Goal: Find specific page/section: Find specific page/section

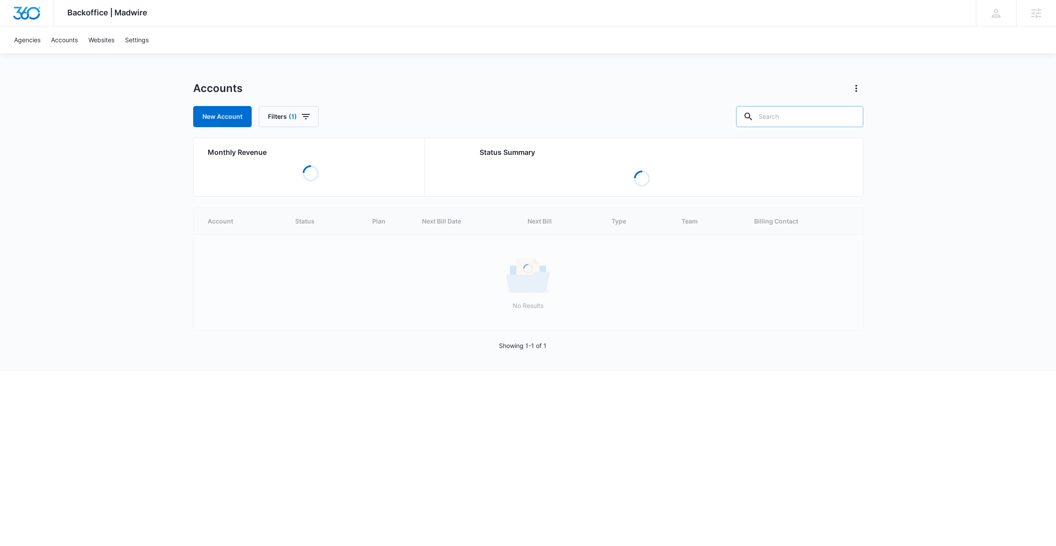
click at [795, 117] on input "text" at bounding box center [799, 116] width 127 height 21
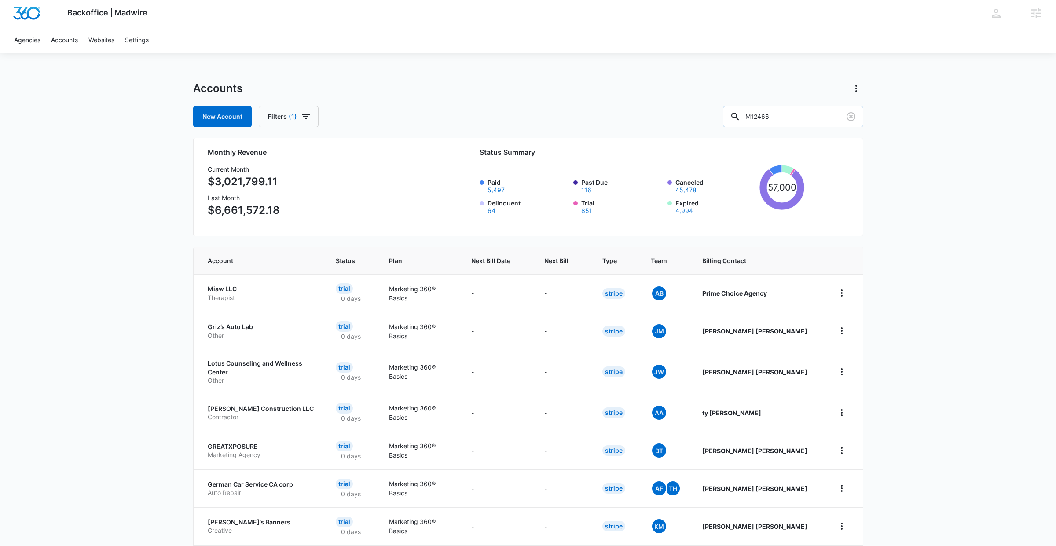
type input "M12466"
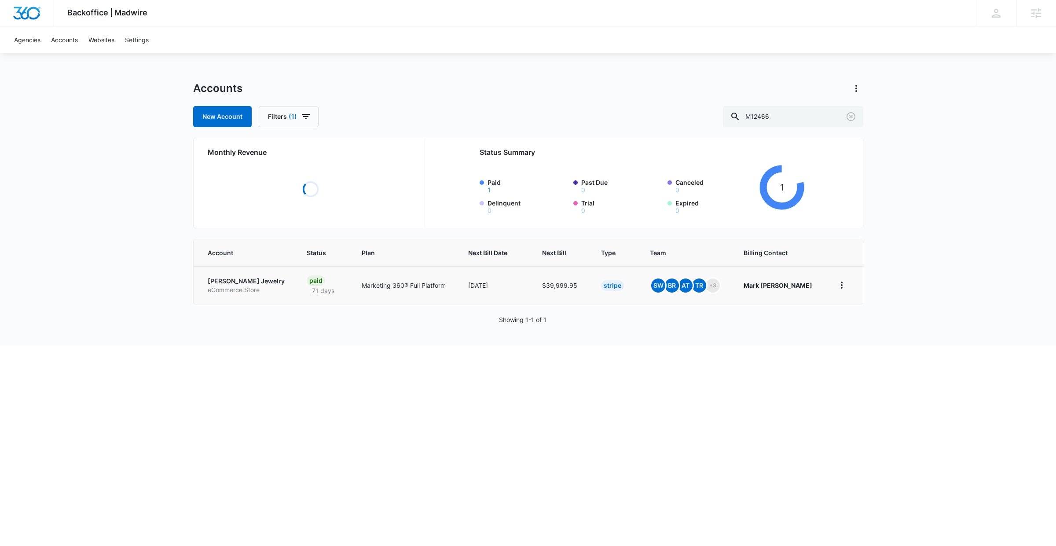
click at [235, 281] on p "[PERSON_NAME] Jewelry" at bounding box center [247, 281] width 78 height 9
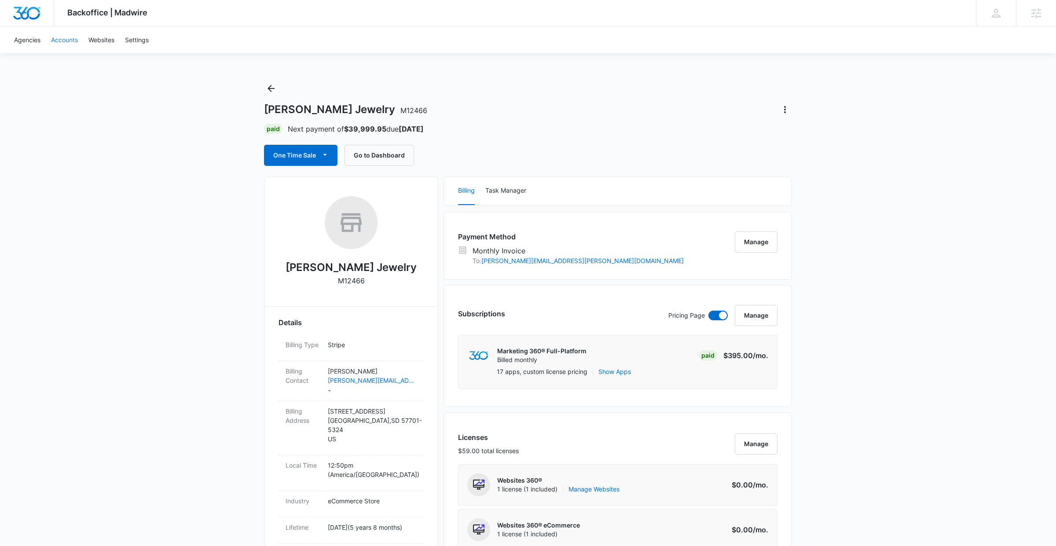
click at [68, 39] on link "Accounts" at bounding box center [64, 39] width 37 height 27
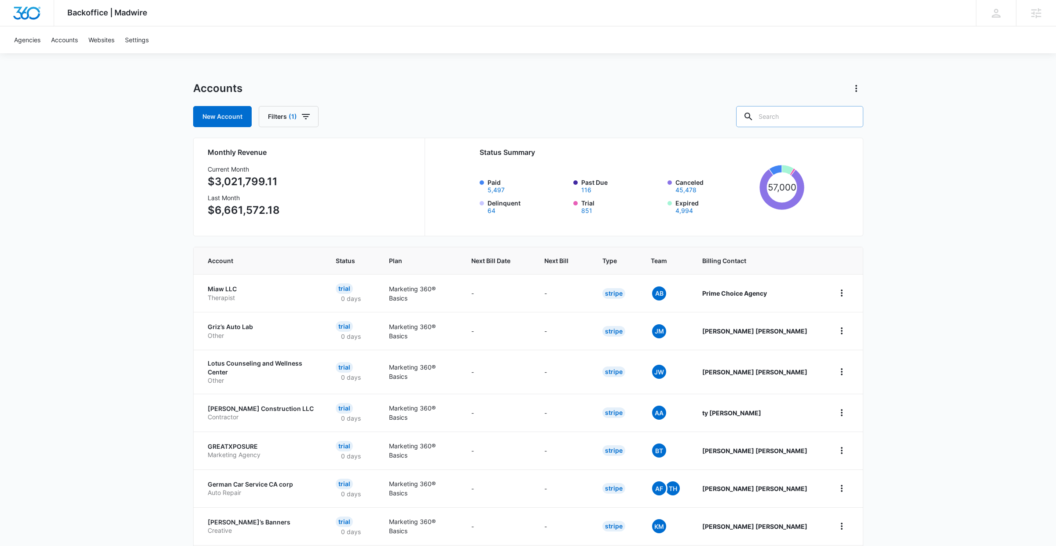
click at [805, 112] on input "text" at bounding box center [799, 116] width 127 height 21
paste input "M29340"
type input "M29340"
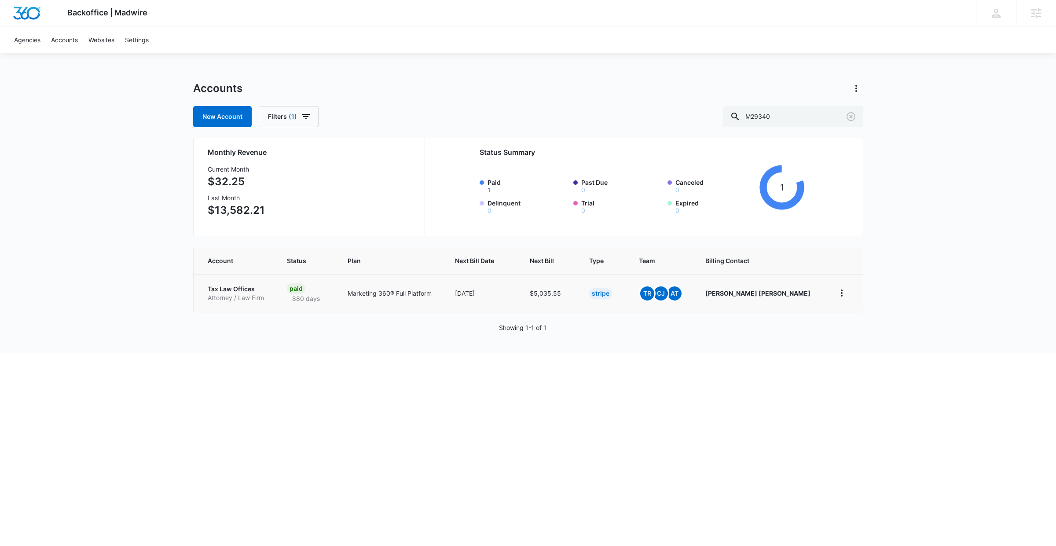
click at [234, 285] on p "Tax Law Offices" at bounding box center [237, 289] width 58 height 9
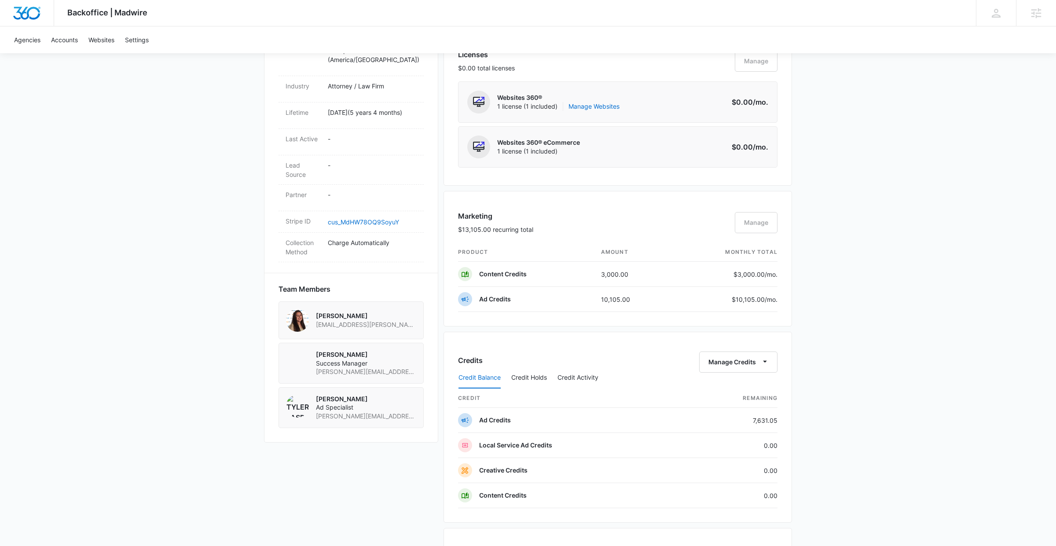
scroll to position [456, 0]
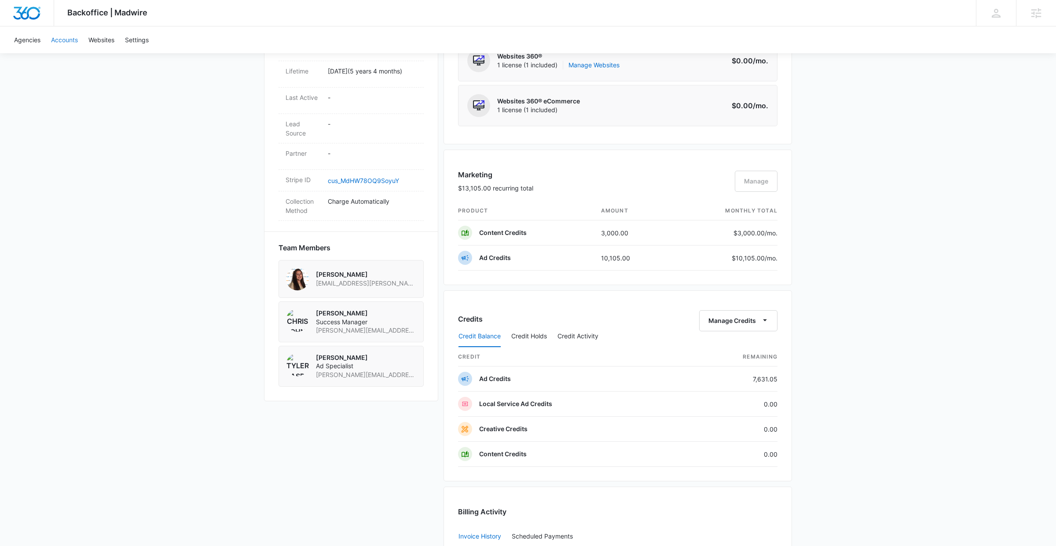
click at [62, 38] on link "Accounts" at bounding box center [64, 39] width 37 height 27
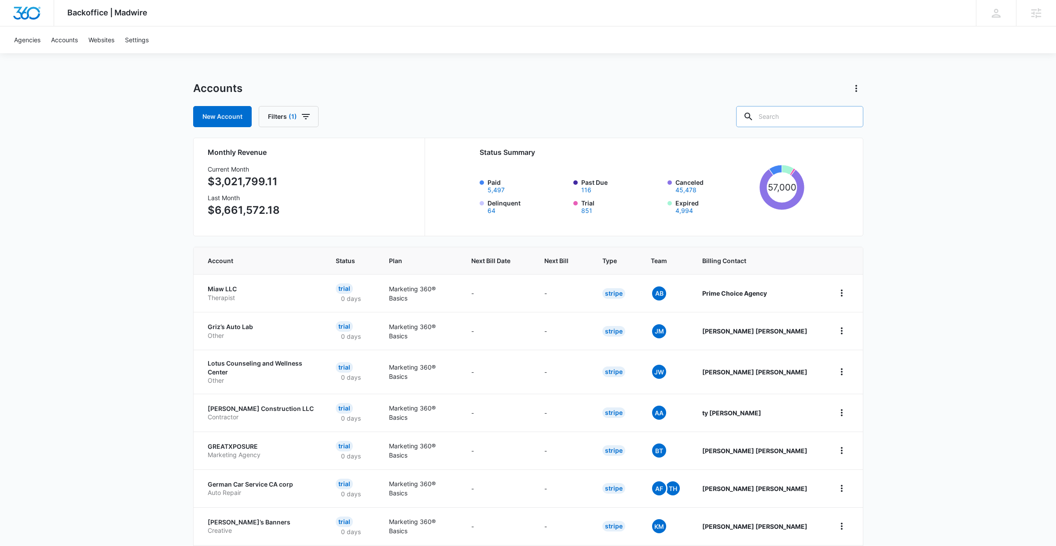
click at [798, 112] on input "text" at bounding box center [799, 116] width 127 height 21
paste input "M16363"
type input "M16363"
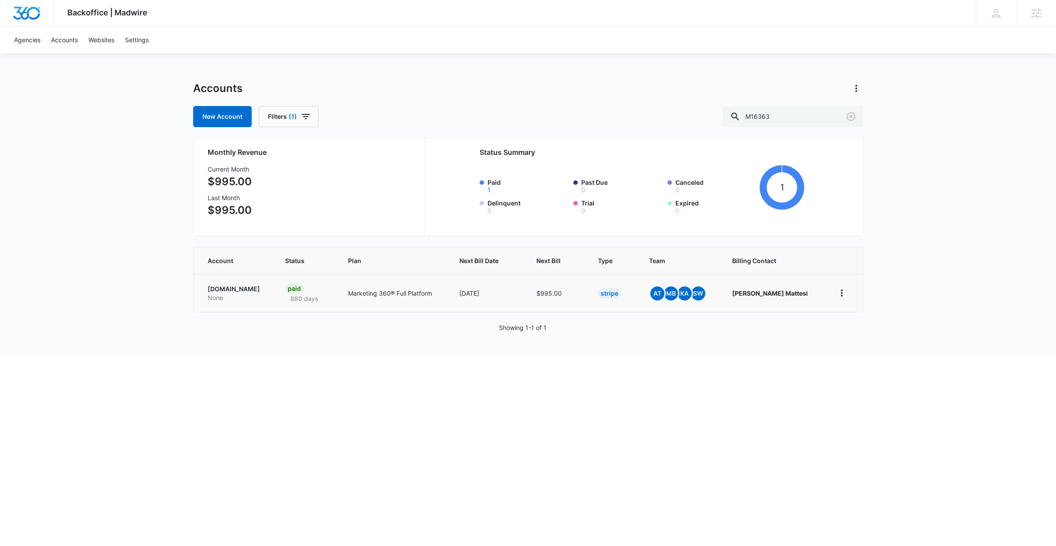
click at [238, 290] on p "[DOMAIN_NAME]" at bounding box center [236, 289] width 57 height 9
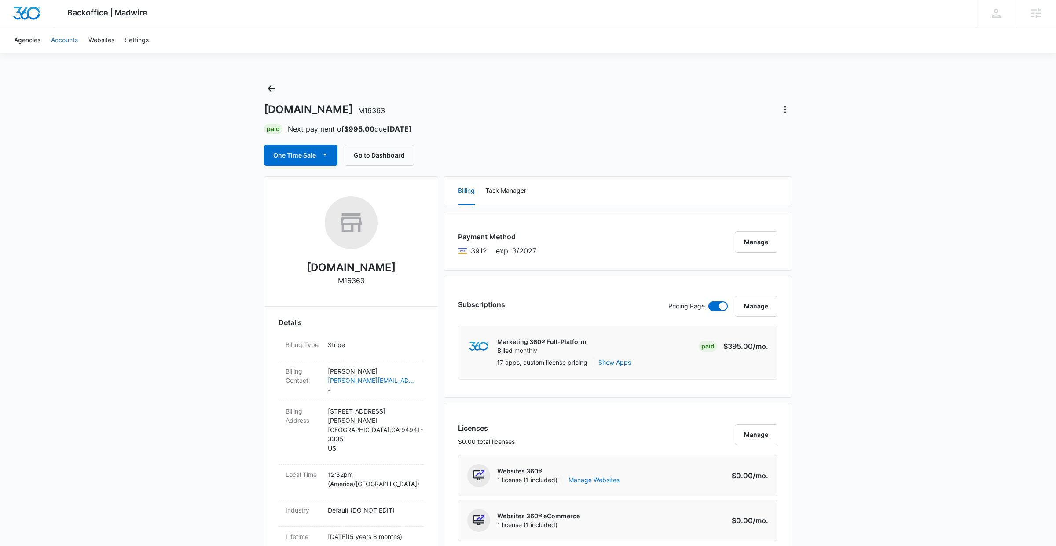
click at [67, 40] on link "Accounts" at bounding box center [64, 39] width 37 height 27
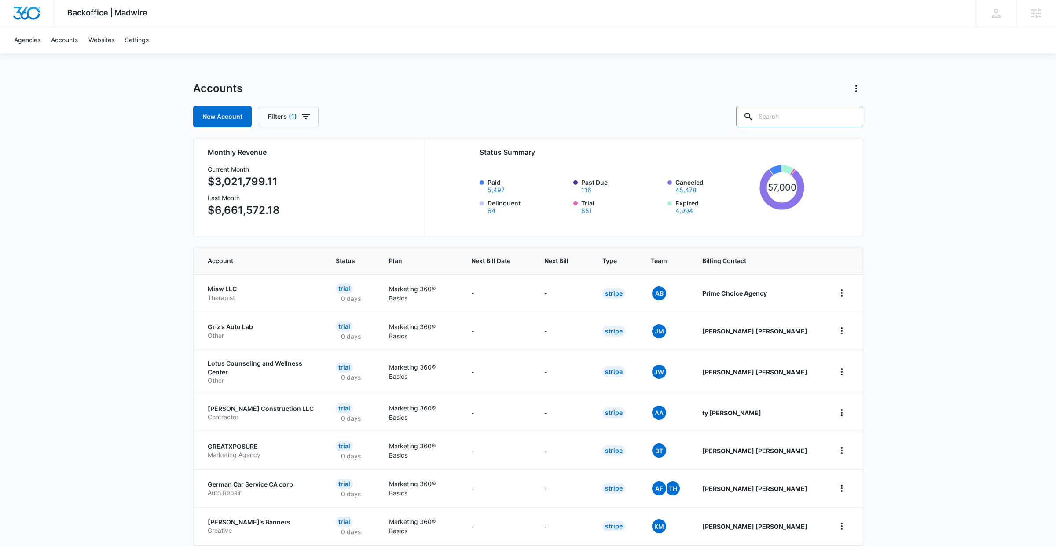
click at [827, 118] on input "text" at bounding box center [799, 116] width 127 height 21
paste input "M33004"
type input "M33004"
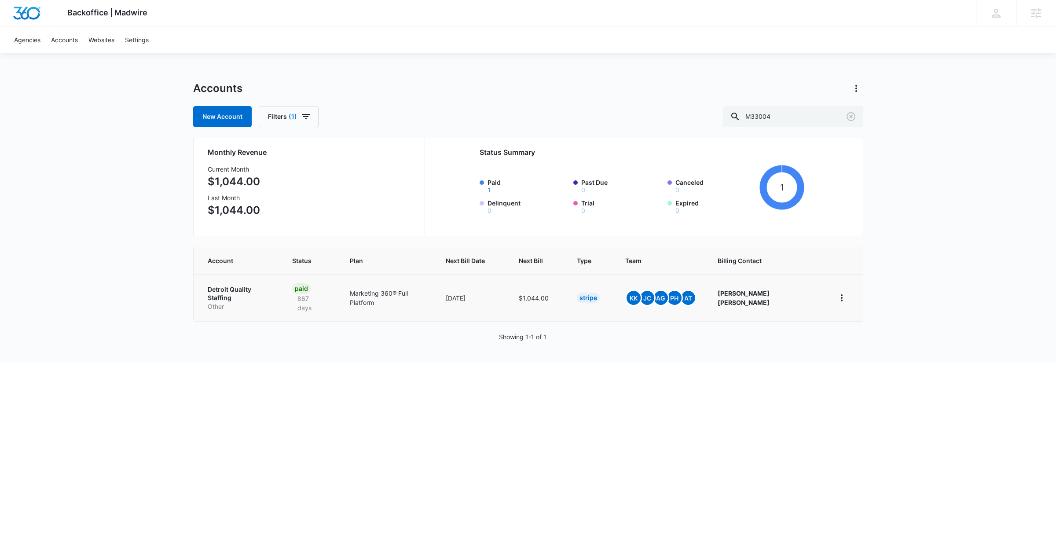
click at [220, 290] on p "Detroit Quality Staffing" at bounding box center [239, 293] width 63 height 17
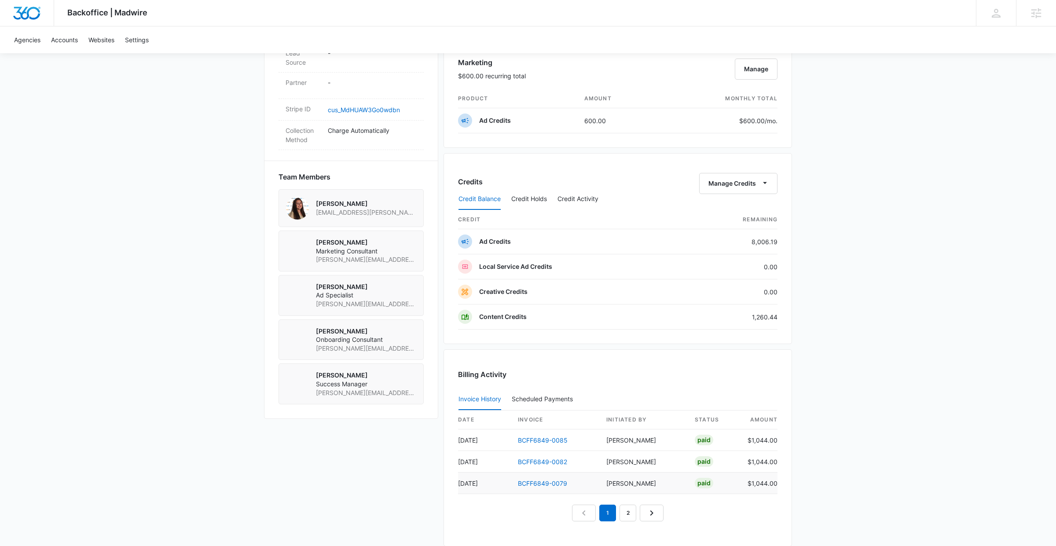
scroll to position [602, 0]
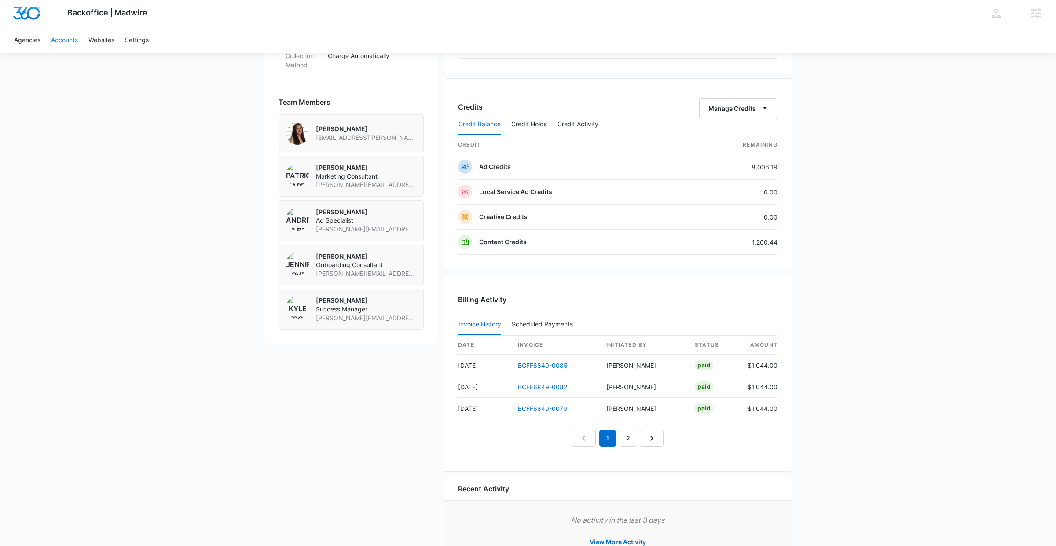
click at [66, 38] on link "Accounts" at bounding box center [64, 39] width 37 height 27
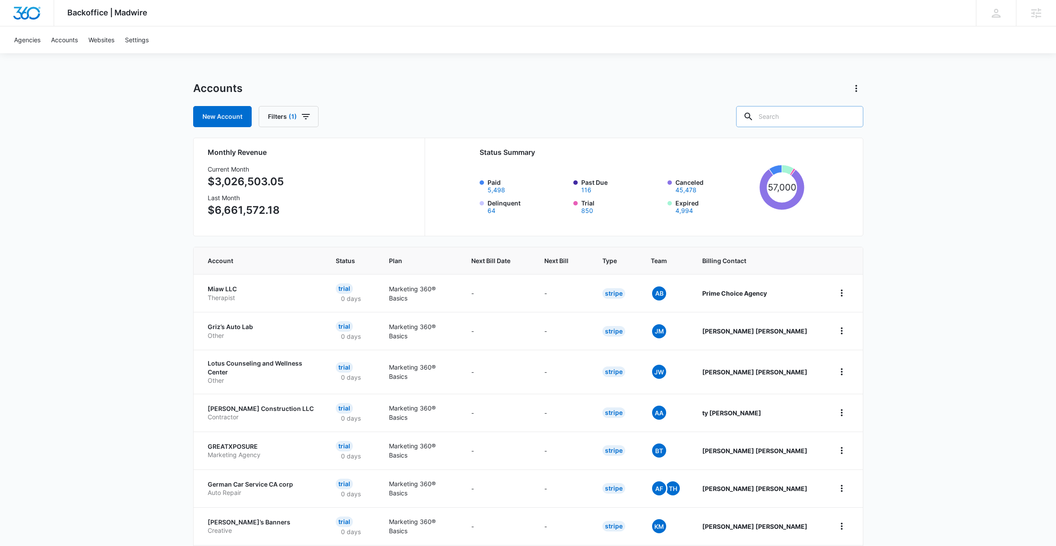
click at [795, 109] on input "text" at bounding box center [799, 116] width 127 height 21
paste input "M320448"
type input "M320448"
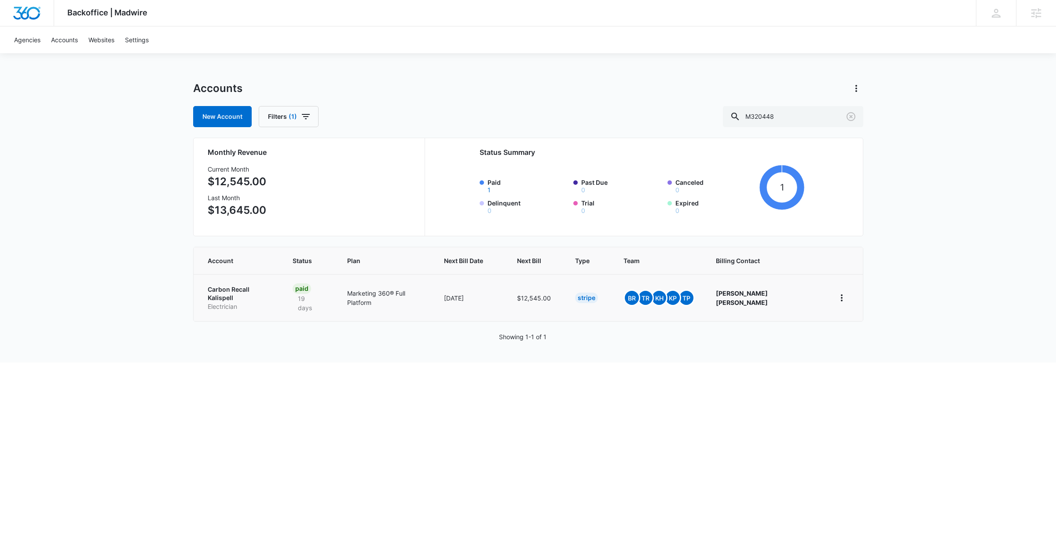
click at [230, 286] on p "Carbon Recall Kalispell" at bounding box center [240, 293] width 64 height 17
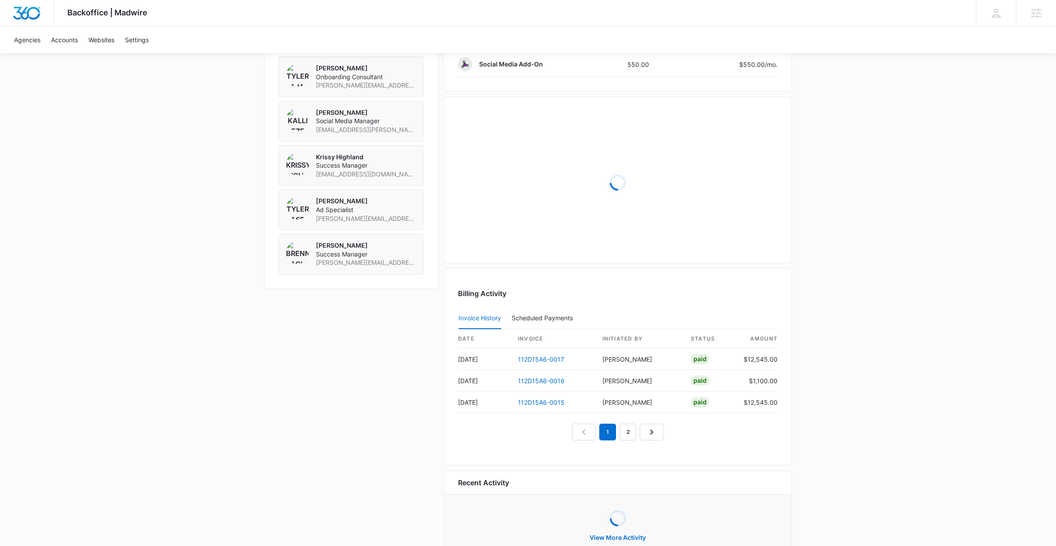
scroll to position [695, 0]
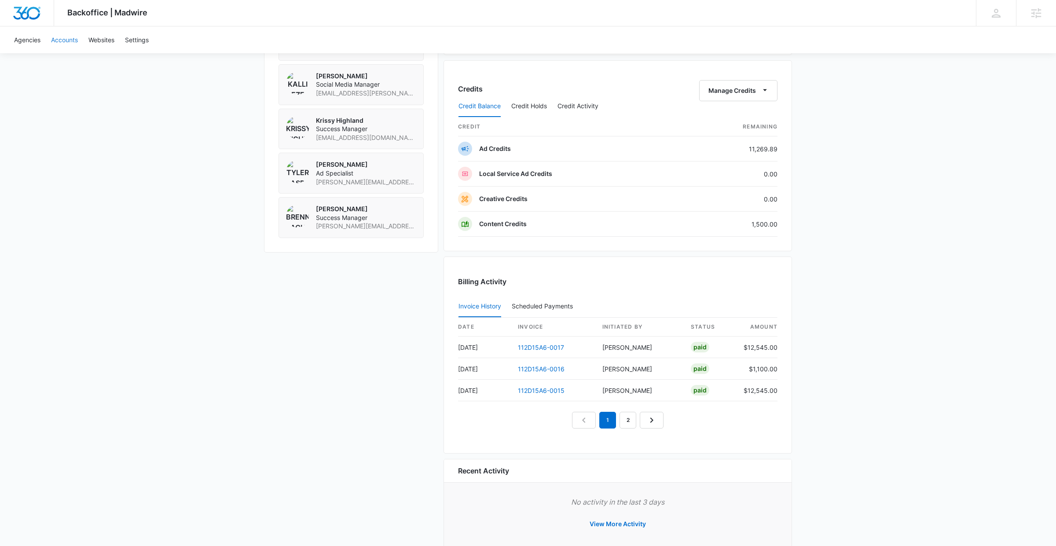
click at [73, 39] on link "Accounts" at bounding box center [64, 39] width 37 height 27
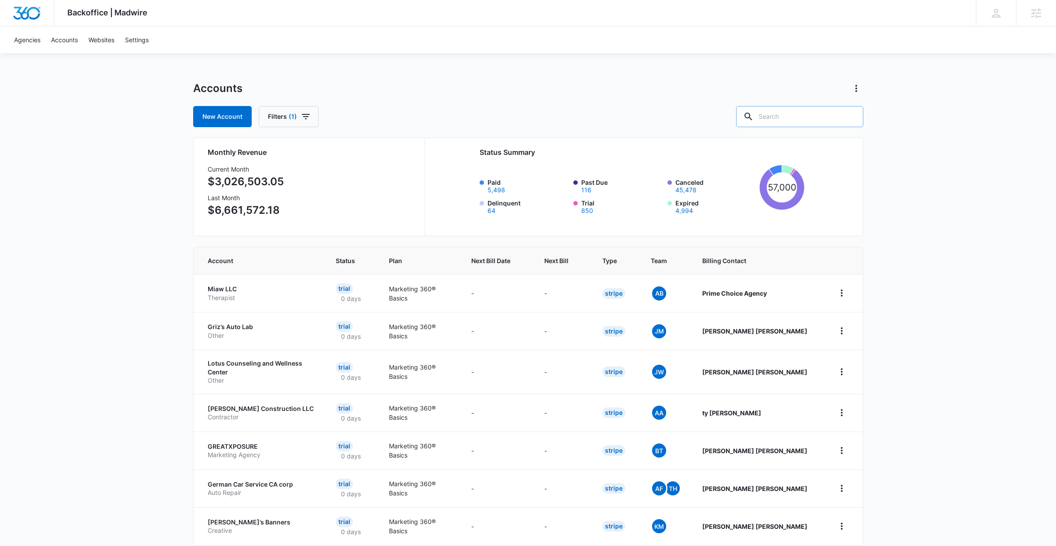
click at [792, 116] on input "text" at bounding box center [799, 116] width 127 height 21
paste input "M27962"
type input "M27962"
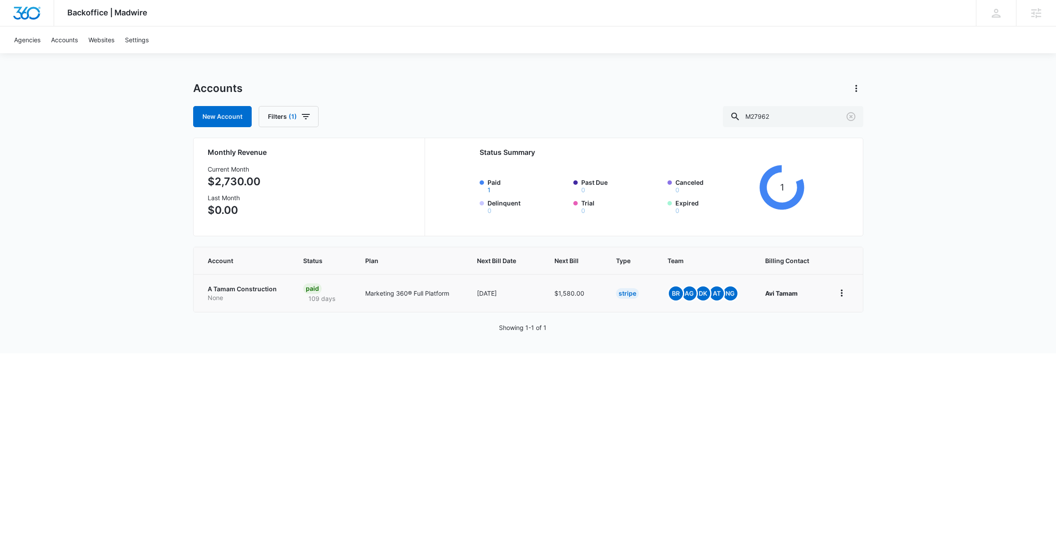
click at [241, 285] on p "A Tamam Construction" at bounding box center [245, 289] width 75 height 9
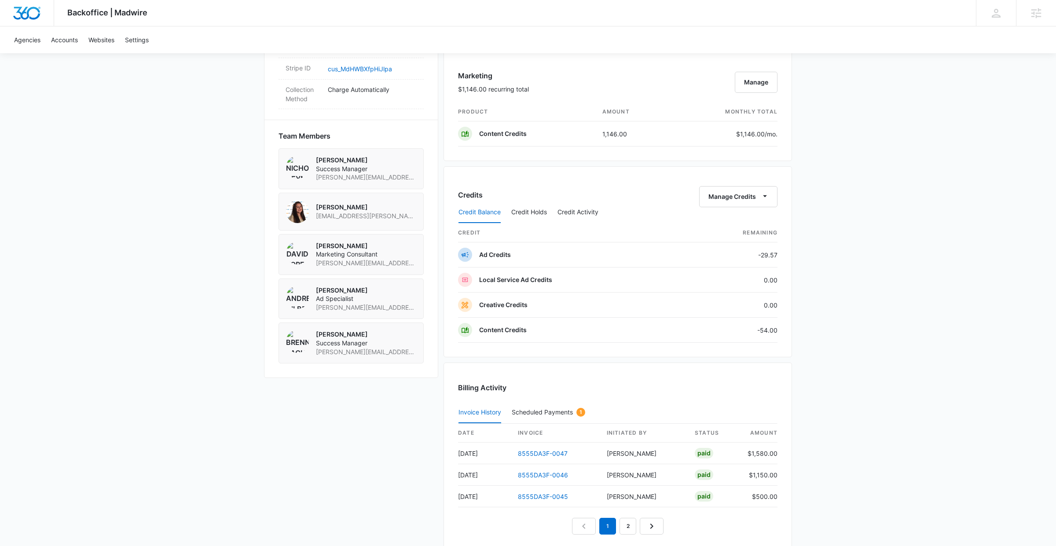
scroll to position [544, 0]
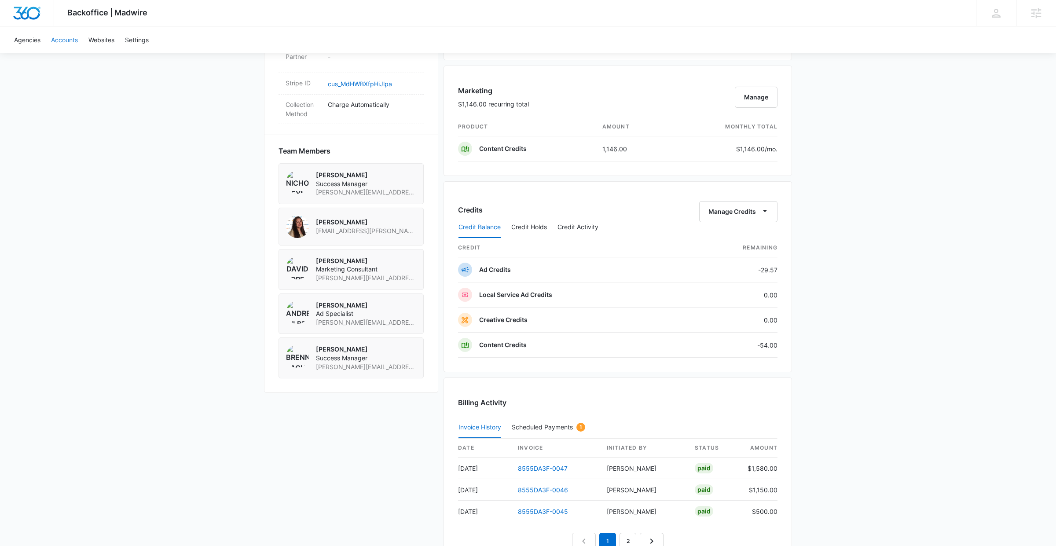
click at [61, 37] on link "Accounts" at bounding box center [64, 39] width 37 height 27
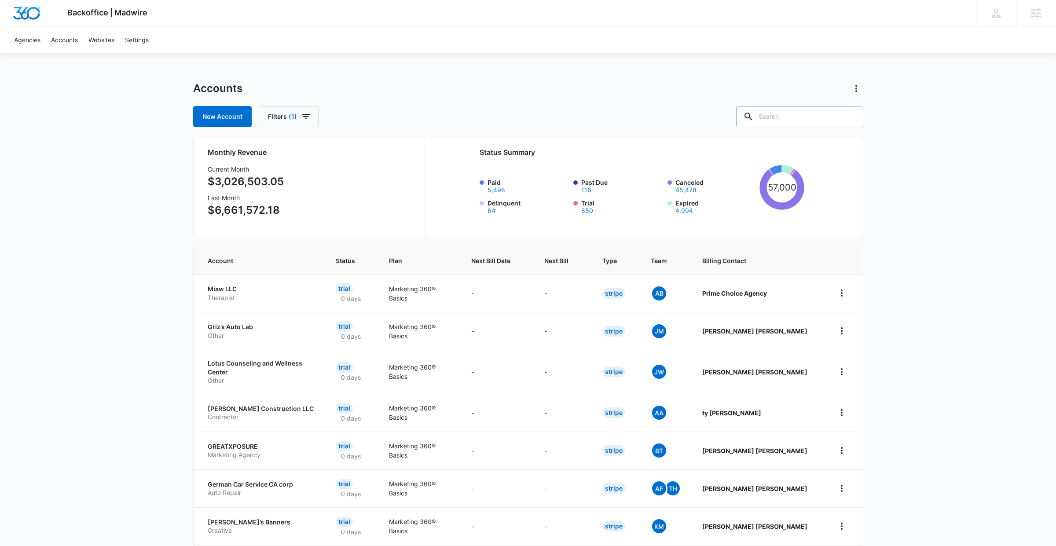
click at [800, 118] on input "text" at bounding box center [799, 116] width 127 height 21
paste input "M25091"
type input "M25091"
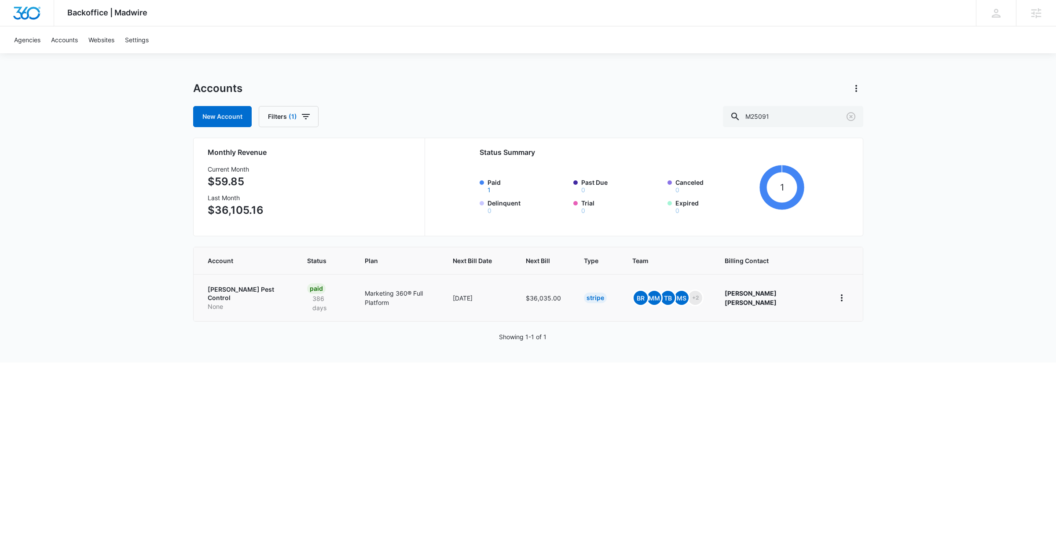
click at [239, 286] on p "[PERSON_NAME] Pest Control" at bounding box center [247, 293] width 79 height 17
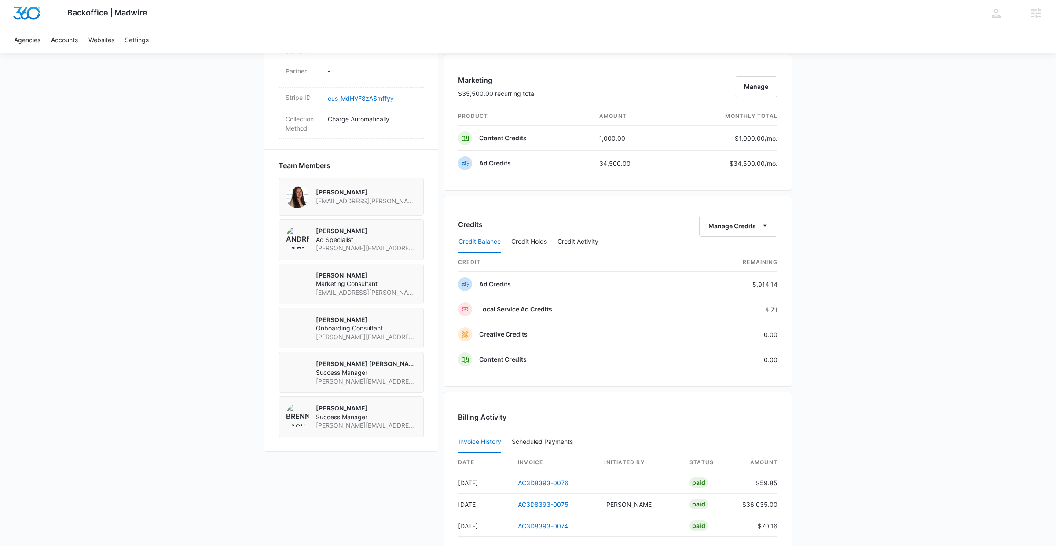
scroll to position [560, 0]
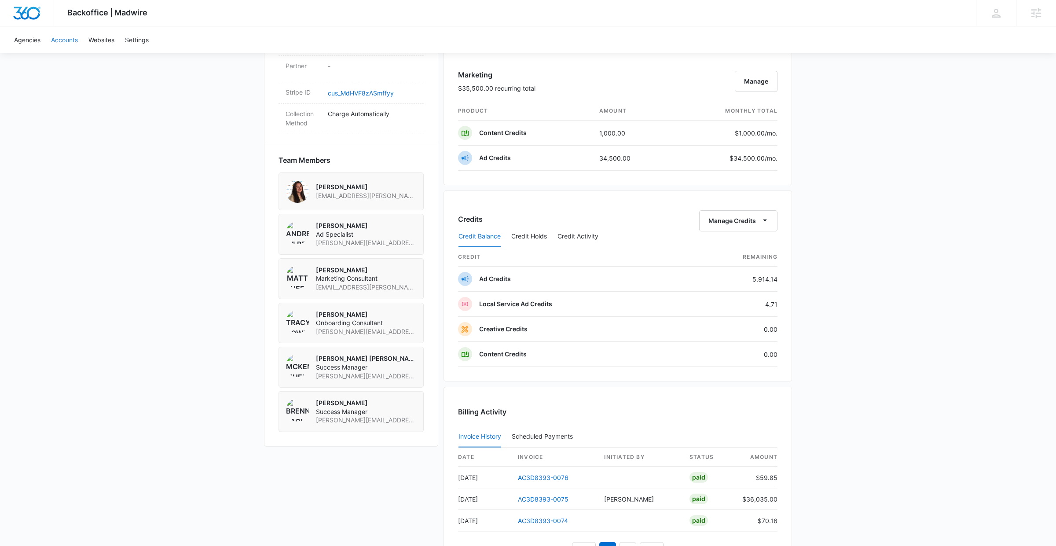
click at [53, 40] on link "Accounts" at bounding box center [64, 39] width 37 height 27
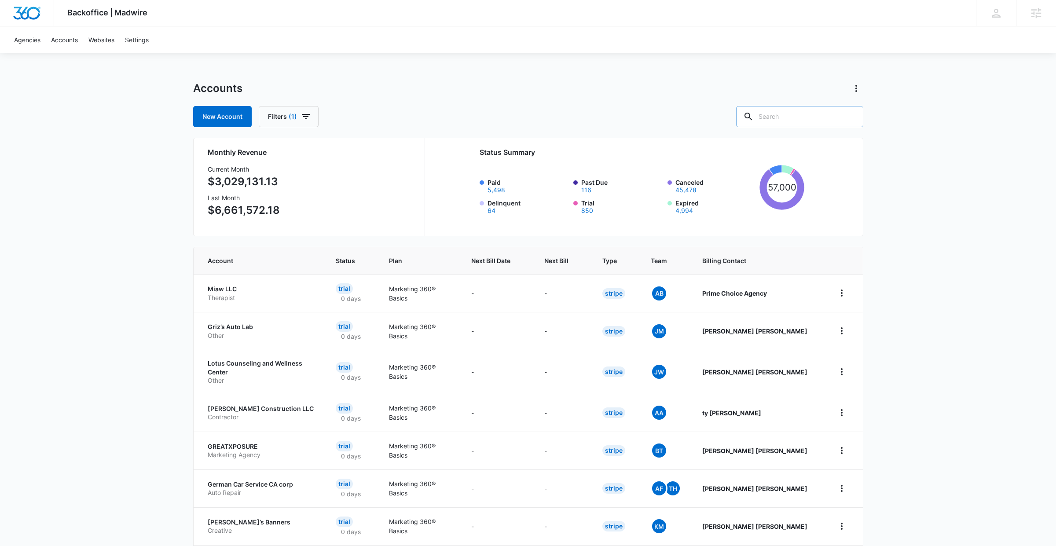
click at [805, 120] on input "text" at bounding box center [799, 116] width 127 height 21
paste input "M312580"
type input "M312580"
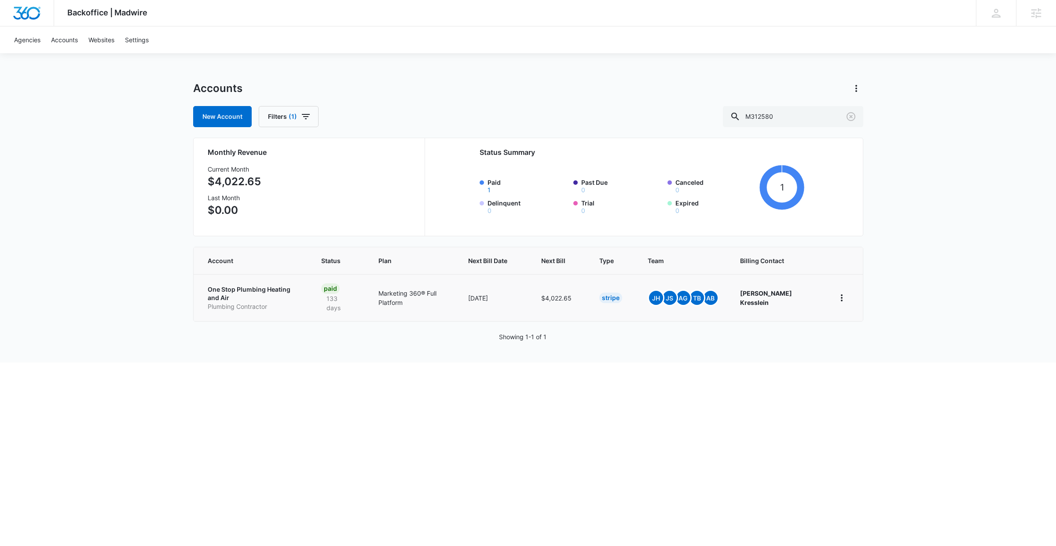
click at [243, 291] on p "One Stop Plumbing Heating and Air" at bounding box center [254, 293] width 93 height 17
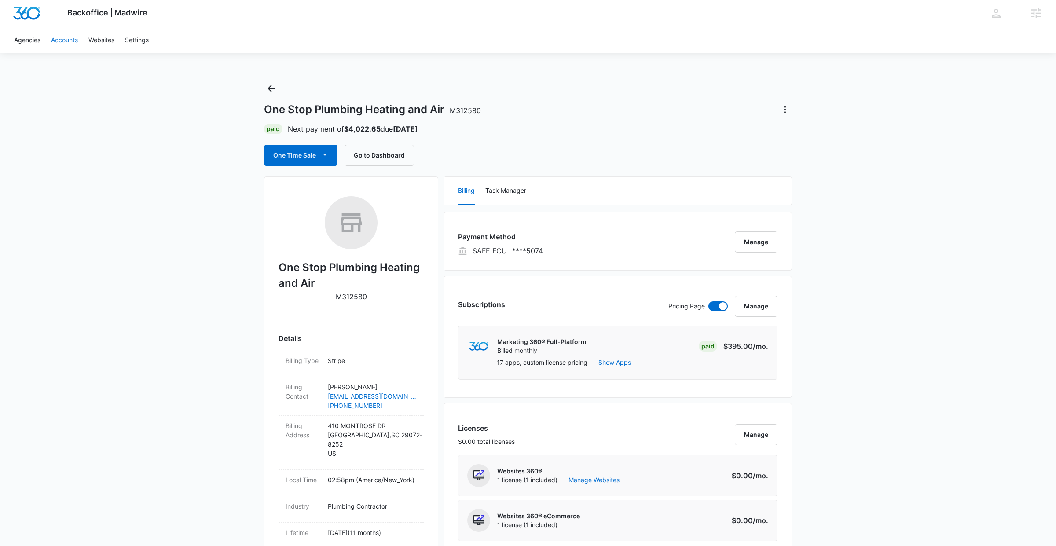
click at [73, 42] on link "Accounts" at bounding box center [64, 39] width 37 height 27
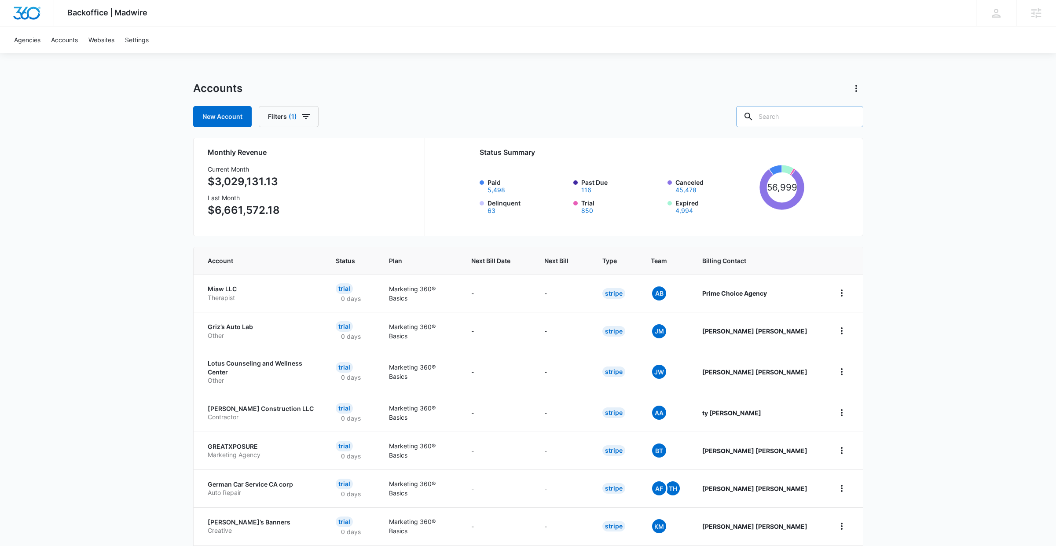
click at [818, 116] on input "text" at bounding box center [799, 116] width 127 height 21
paste input "M30926"
type input "M30926"
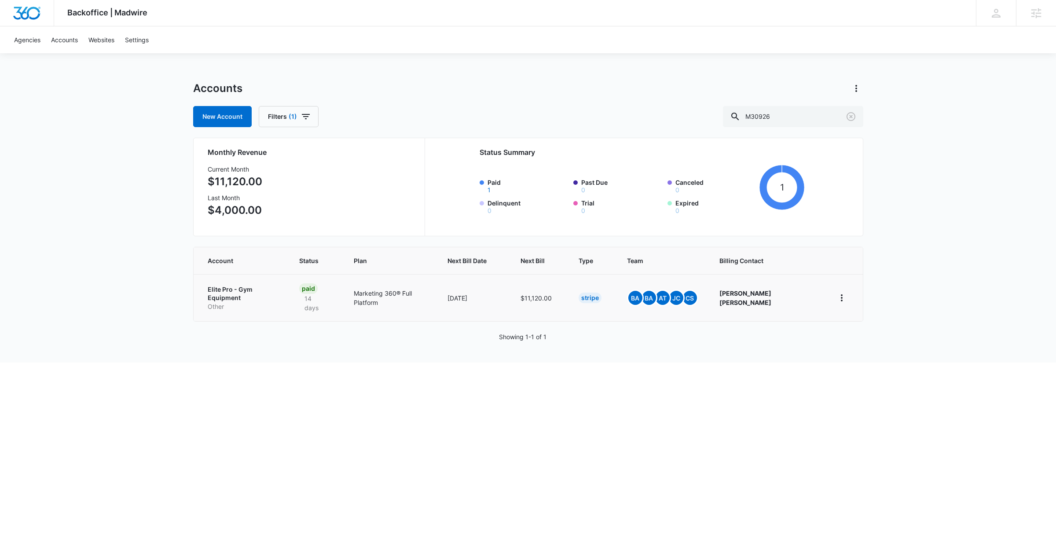
click at [258, 292] on p "Elite Pro - Gym Equipment" at bounding box center [243, 293] width 71 height 17
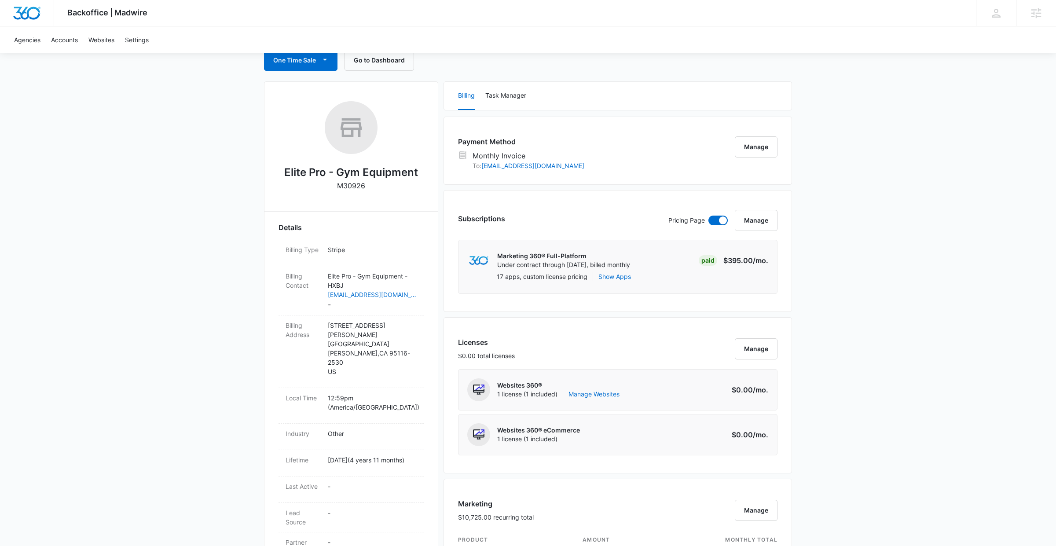
scroll to position [331, 0]
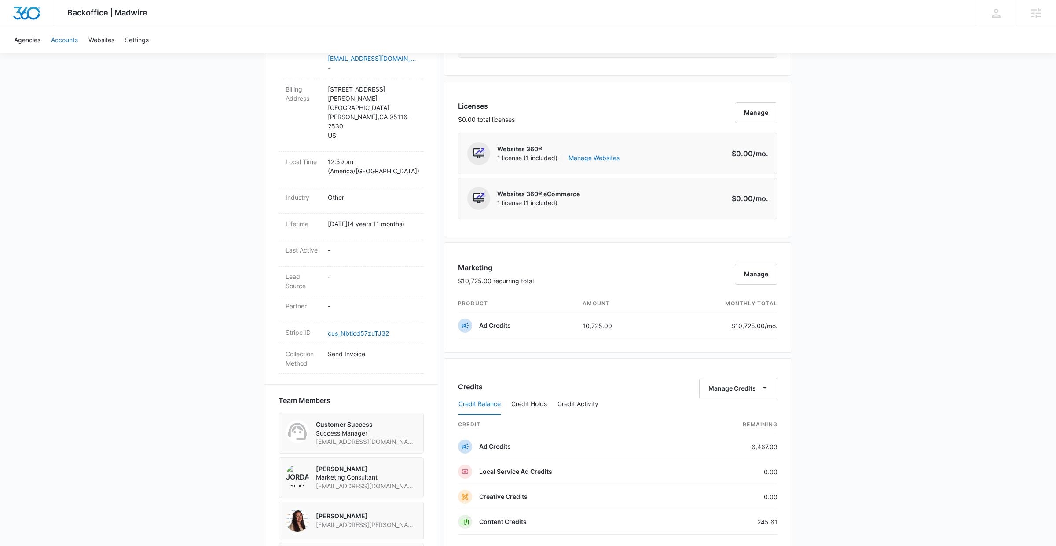
click at [70, 40] on link "Accounts" at bounding box center [64, 39] width 37 height 27
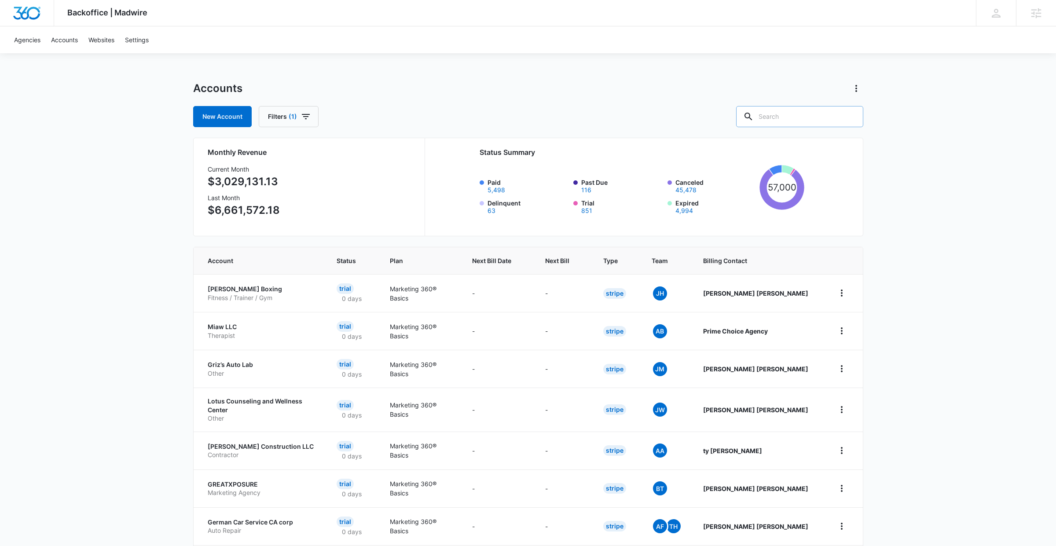
click at [817, 116] on input "text" at bounding box center [799, 116] width 127 height 21
paste input "M31118"
type input "M31118"
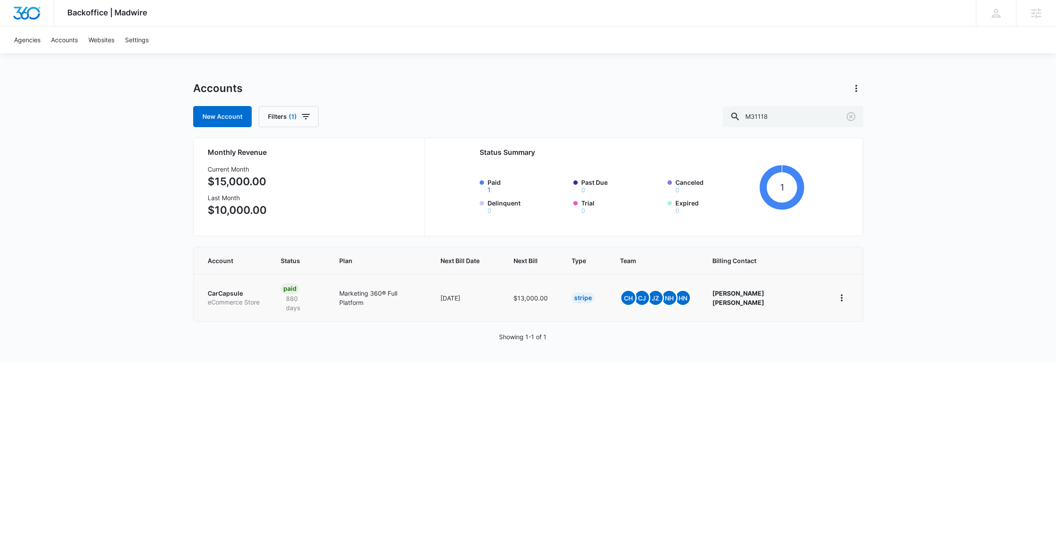
click at [226, 291] on p "CarCapsule" at bounding box center [234, 293] width 52 height 9
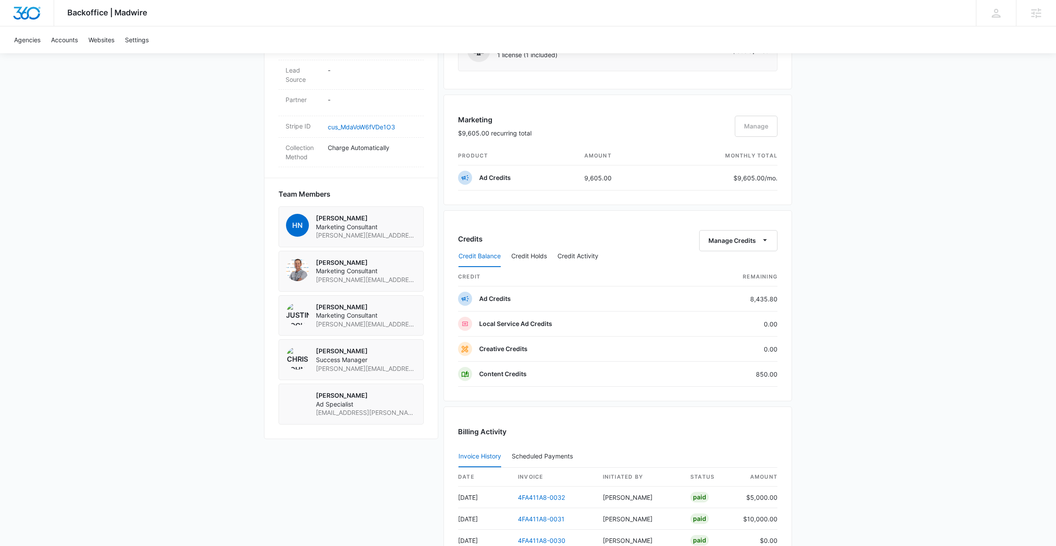
scroll to position [547, 0]
